Goal: Find specific page/section: Find specific page/section

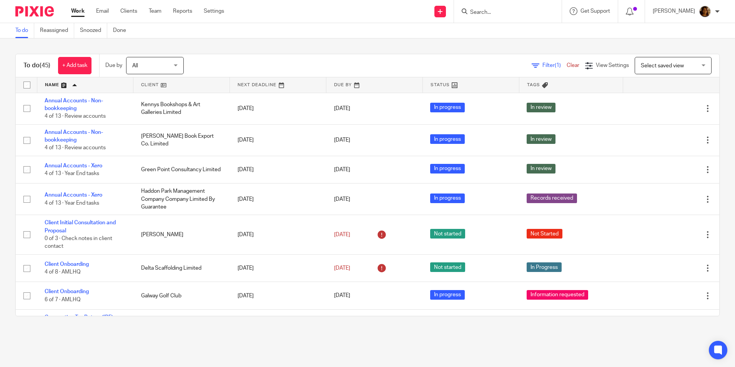
click at [717, 10] on div at bounding box center [717, 11] width 5 height 5
click at [697, 42] on span "Email integration" at bounding box center [695, 41] width 40 height 5
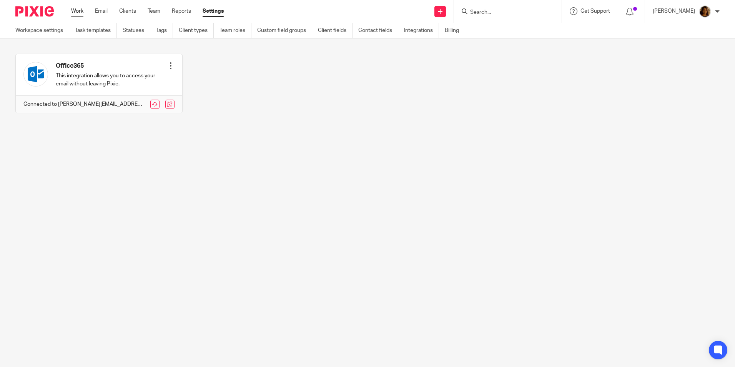
click at [78, 12] on link "Work" at bounding box center [77, 11] width 12 height 8
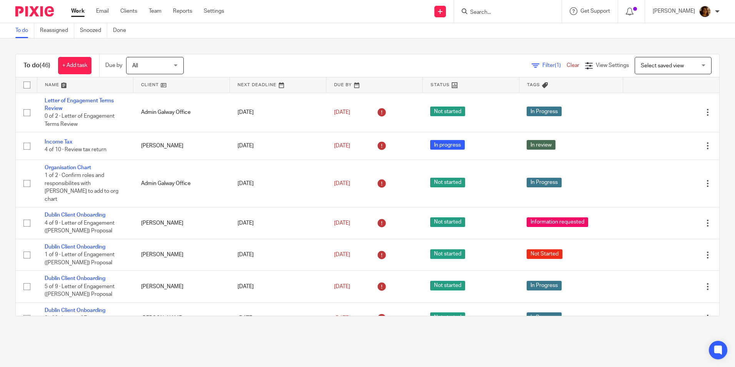
click at [145, 81] on link at bounding box center [181, 84] width 96 height 15
